Goal: Find specific page/section: Locate item on page

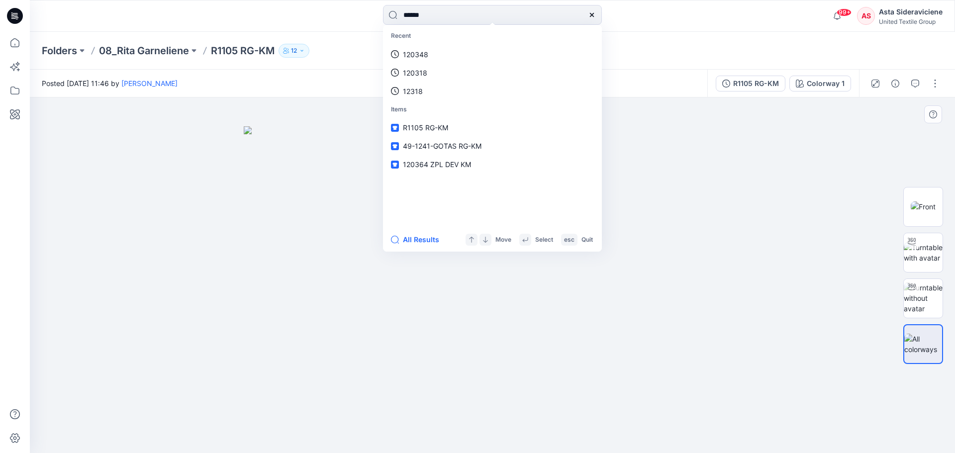
type input "******"
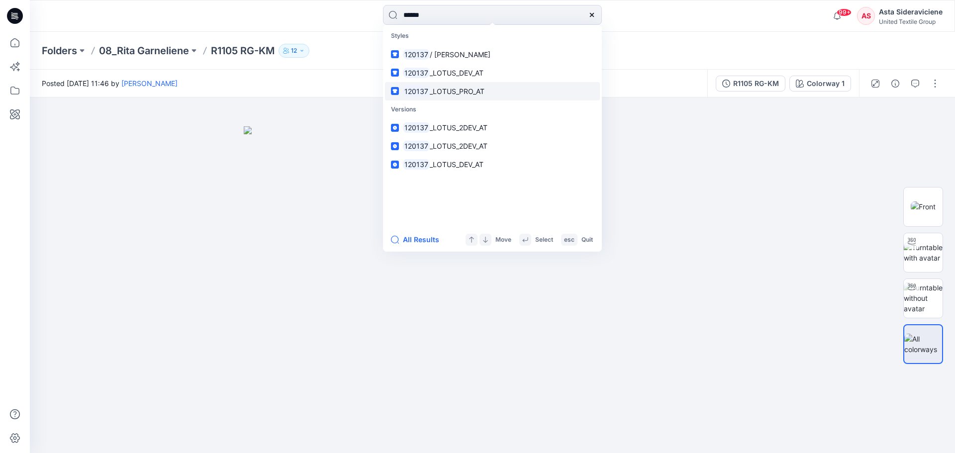
click at [417, 92] on mark "120137" at bounding box center [416, 91] width 27 height 11
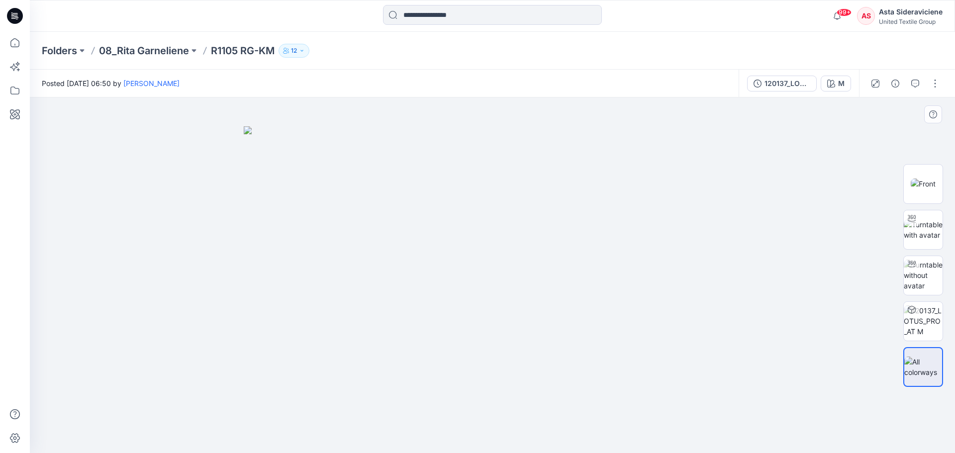
click at [501, 309] on img at bounding box center [493, 289] width 498 height 327
drag, startPoint x: 926, startPoint y: 229, endPoint x: 922, endPoint y: 221, distance: 8.7
click at [926, 228] on img at bounding box center [923, 229] width 39 height 21
click at [496, 438] on icon at bounding box center [493, 423] width 301 height 37
drag, startPoint x: 494, startPoint y: 440, endPoint x: 499, endPoint y: 392, distance: 48.0
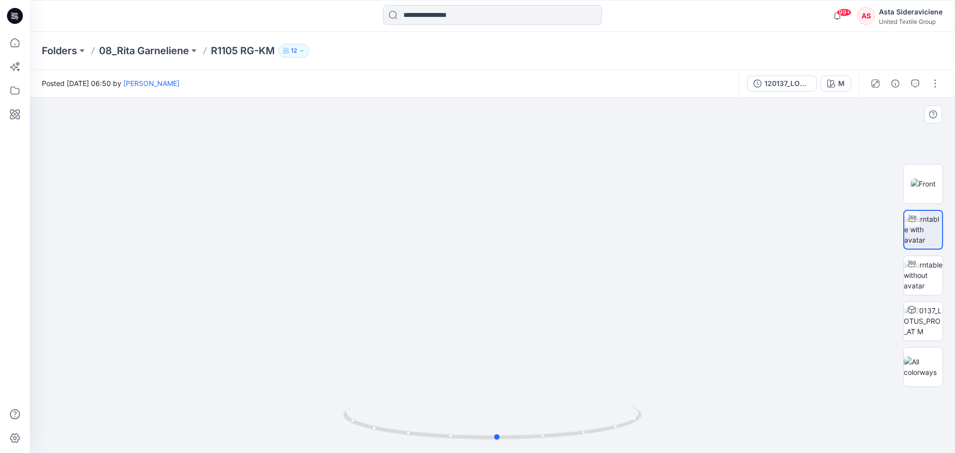
click at [499, 392] on div at bounding box center [492, 276] width 925 height 356
